Goal: Communication & Community: Share content

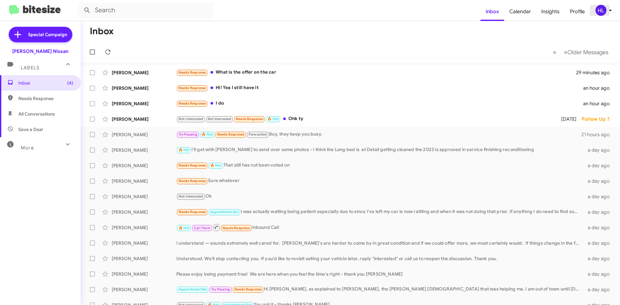
click at [598, 14] on div "HL" at bounding box center [601, 10] width 11 height 11
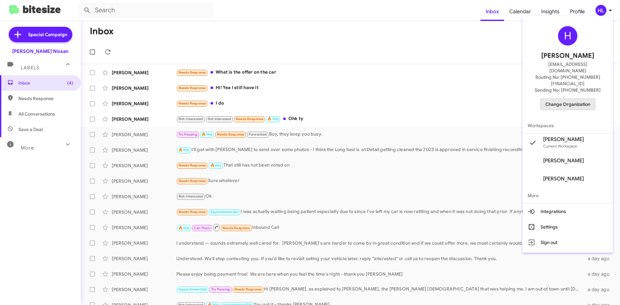
click at [577, 99] on span "Change Organization" at bounding box center [568, 104] width 45 height 11
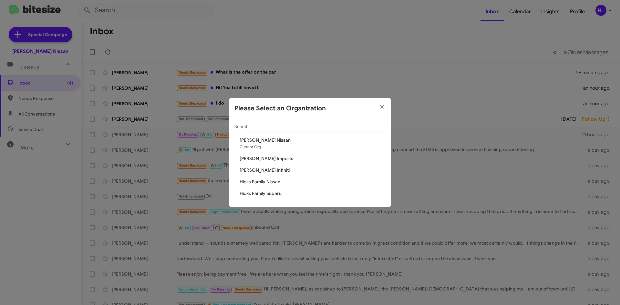
click at [261, 170] on span "[PERSON_NAME] Infiniti" at bounding box center [313, 170] width 146 height 6
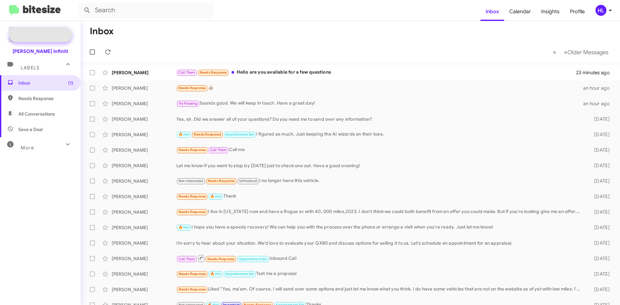
click at [56, 37] on span "Special Campaign" at bounding box center [47, 34] width 39 height 6
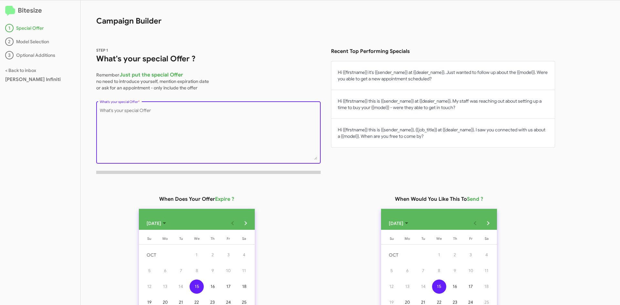
paste textarea "As 2026 models start flowing in, our 2025 inventory is dwindling. Now is the ti…"
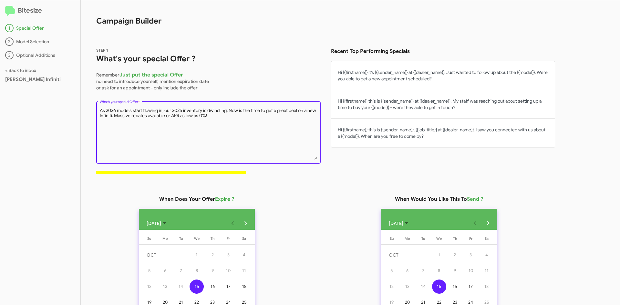
type textarea "As 2026 models start flowing in, our 2025 inventory is dwindling. Now is the ti…"
click at [264, 78] on p "Remember Just put the special Offer no need to introduce yourself, mention expi…" at bounding box center [208, 80] width 225 height 22
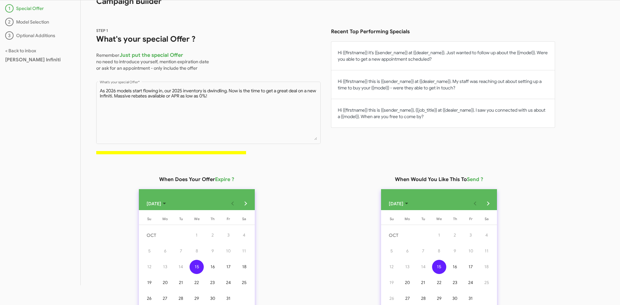
scroll to position [97, 0]
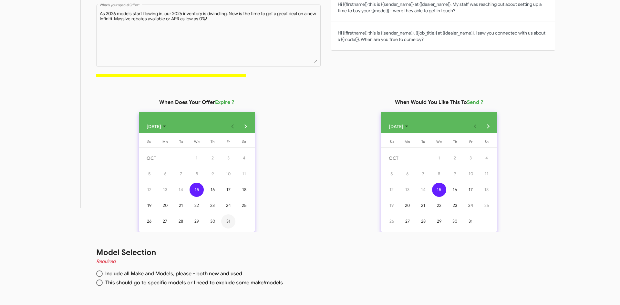
click at [233, 222] on div "31" at bounding box center [228, 222] width 14 height 14
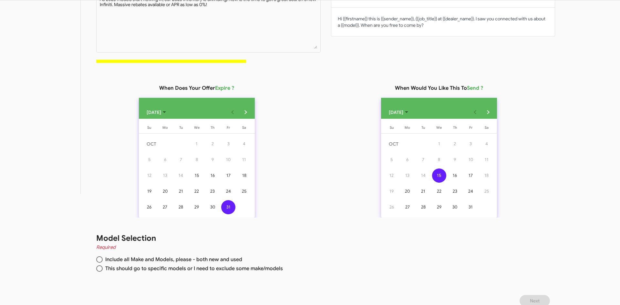
scroll to position [119, 0]
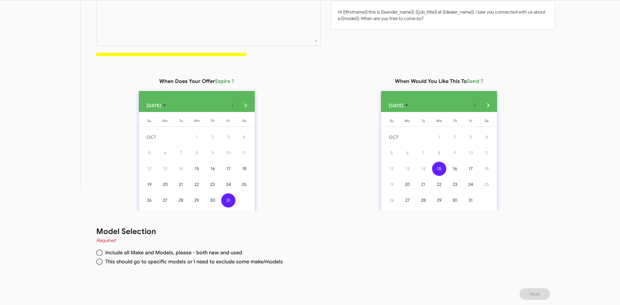
click at [98, 253] on span at bounding box center [99, 253] width 6 height 6
click at [98, 253] on input "Include all Make and Models, please - both new and used" at bounding box center [99, 253] width 6 height 6
radio input "true"
click at [530, 293] on button "Next" at bounding box center [535, 294] width 30 height 12
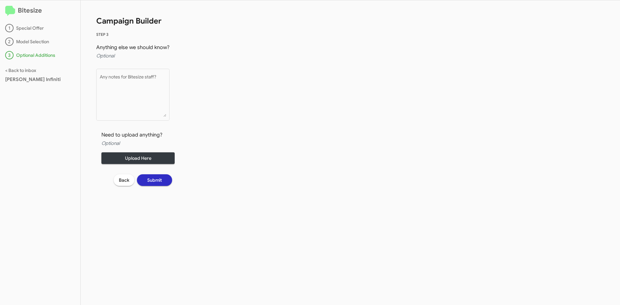
click at [156, 177] on span "Submit" at bounding box center [154, 180] width 15 height 12
